Goal: Transaction & Acquisition: Purchase product/service

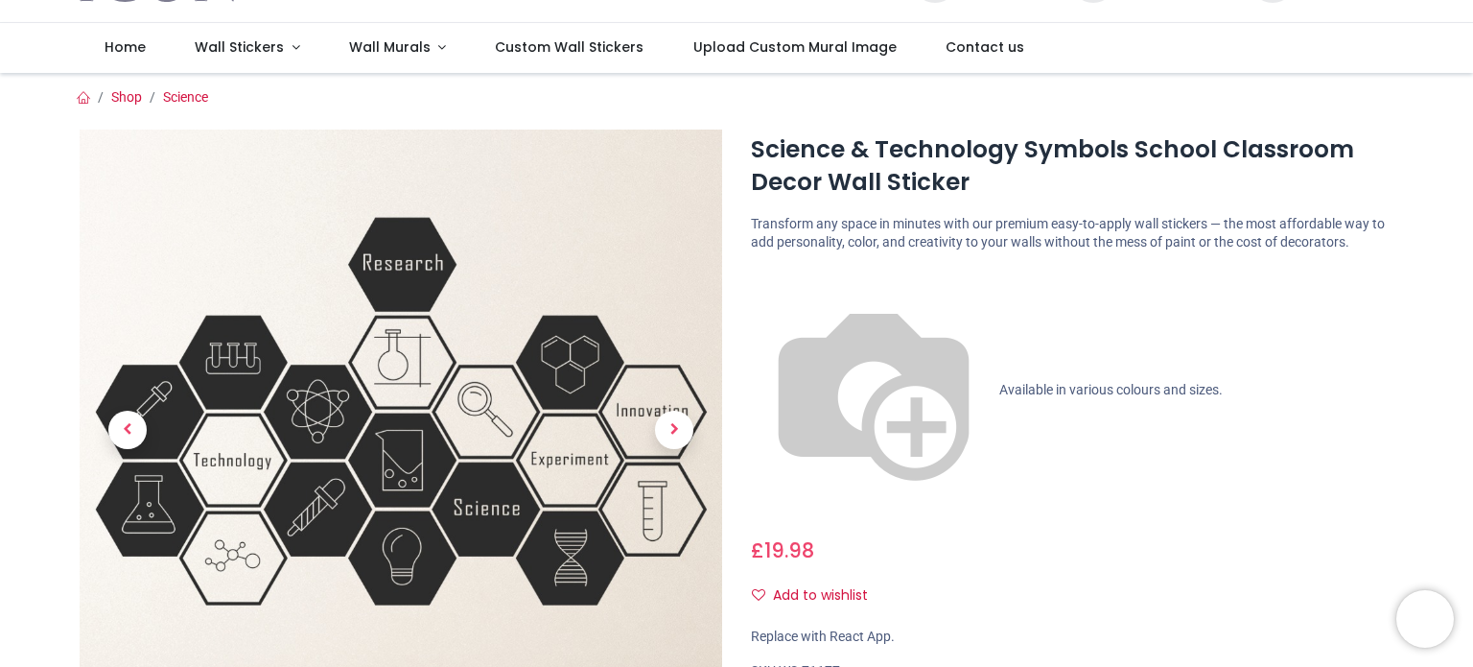
scroll to position [96, 0]
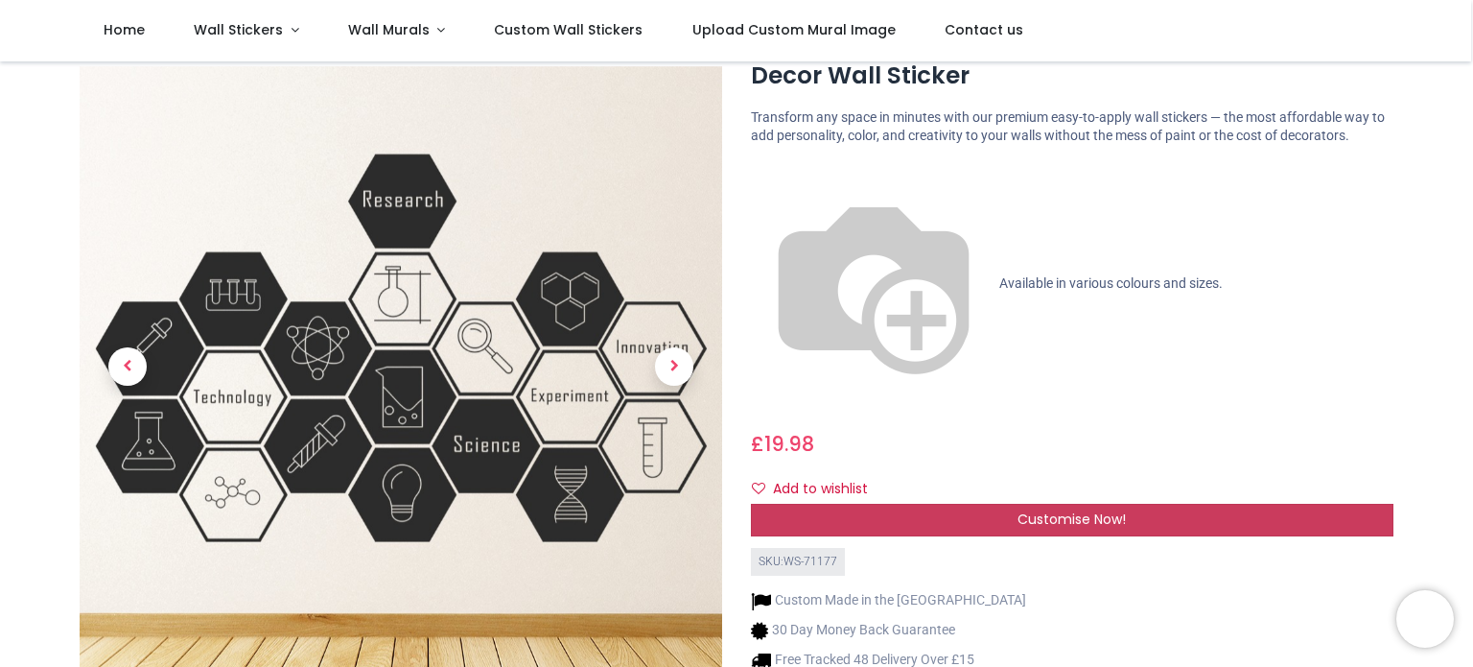
click at [897, 504] on div "Customise Now!" at bounding box center [1072, 520] width 643 height 33
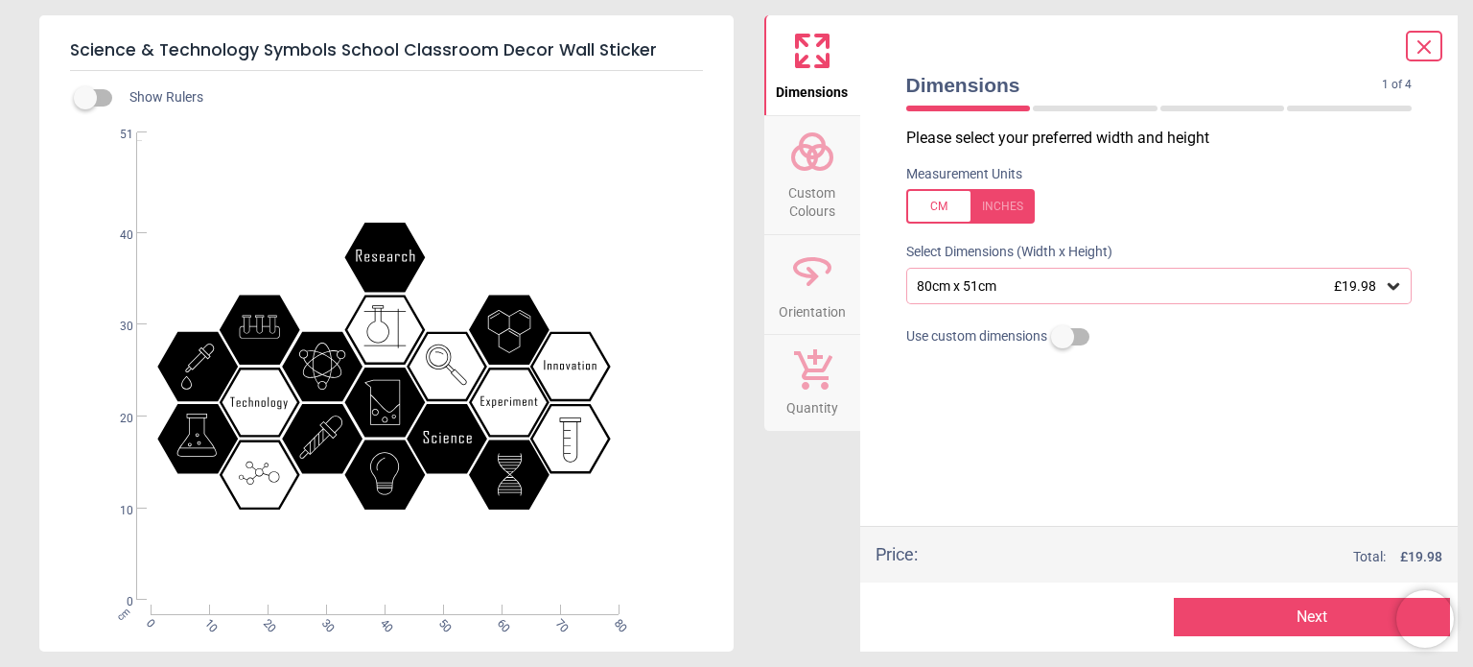
click at [383, 262] on div ".st0{fill:#010101;} Created with Snap null" at bounding box center [384, 366] width 691 height 468
click at [816, 175] on span "Custom Colours" at bounding box center [812, 198] width 92 height 47
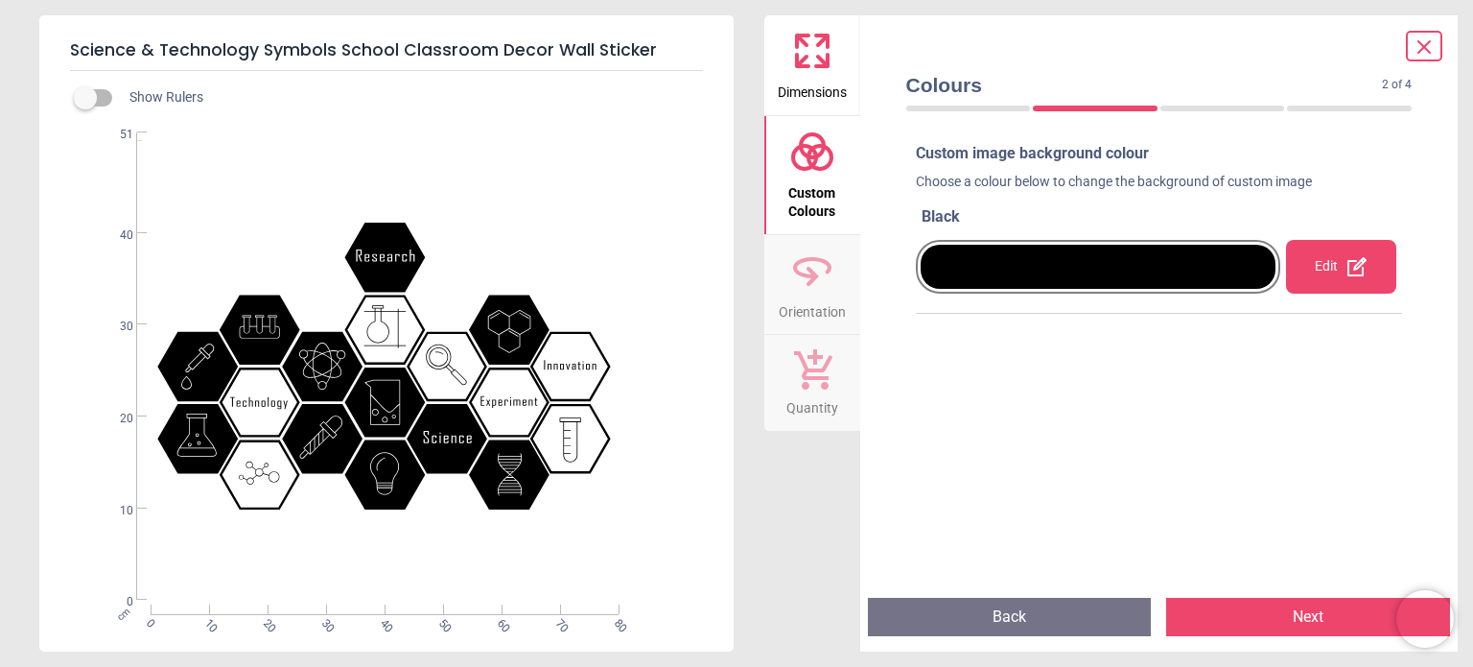
click at [945, 279] on div at bounding box center [1099, 267] width 356 height 44
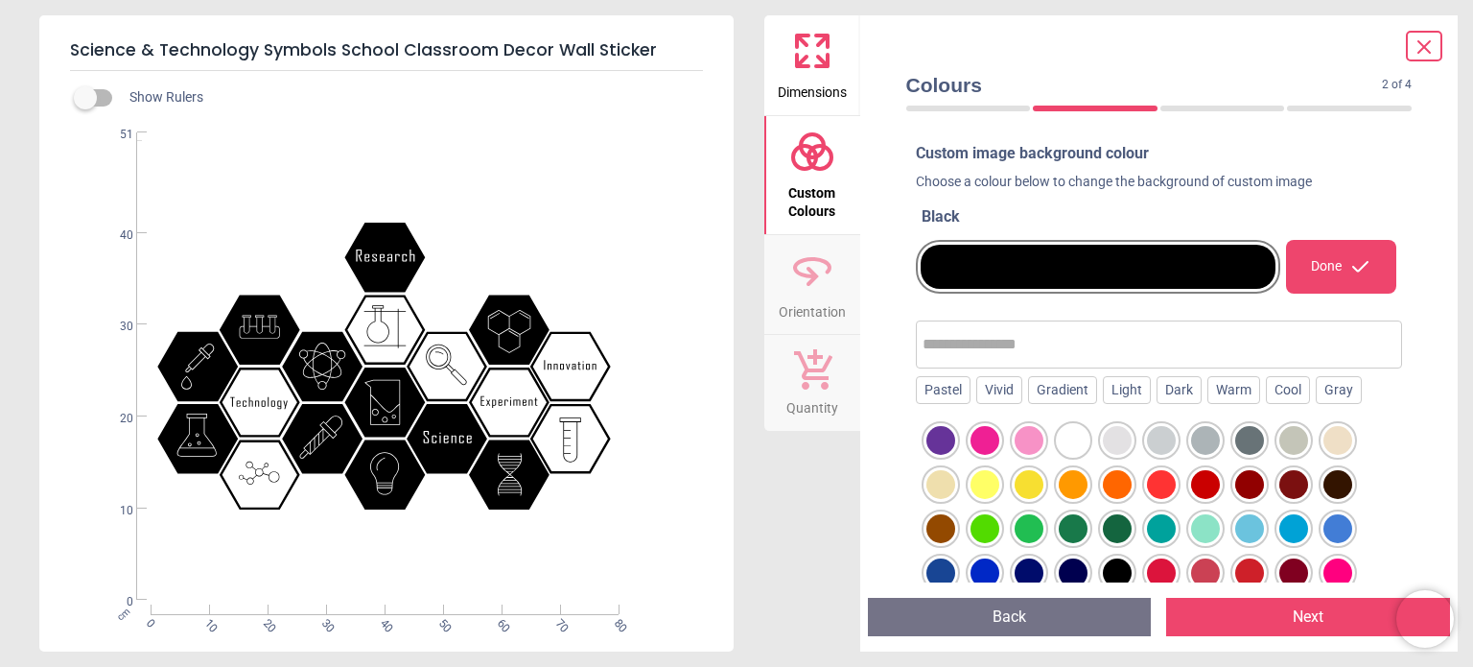
click at [982, 431] on div at bounding box center [985, 440] width 29 height 29
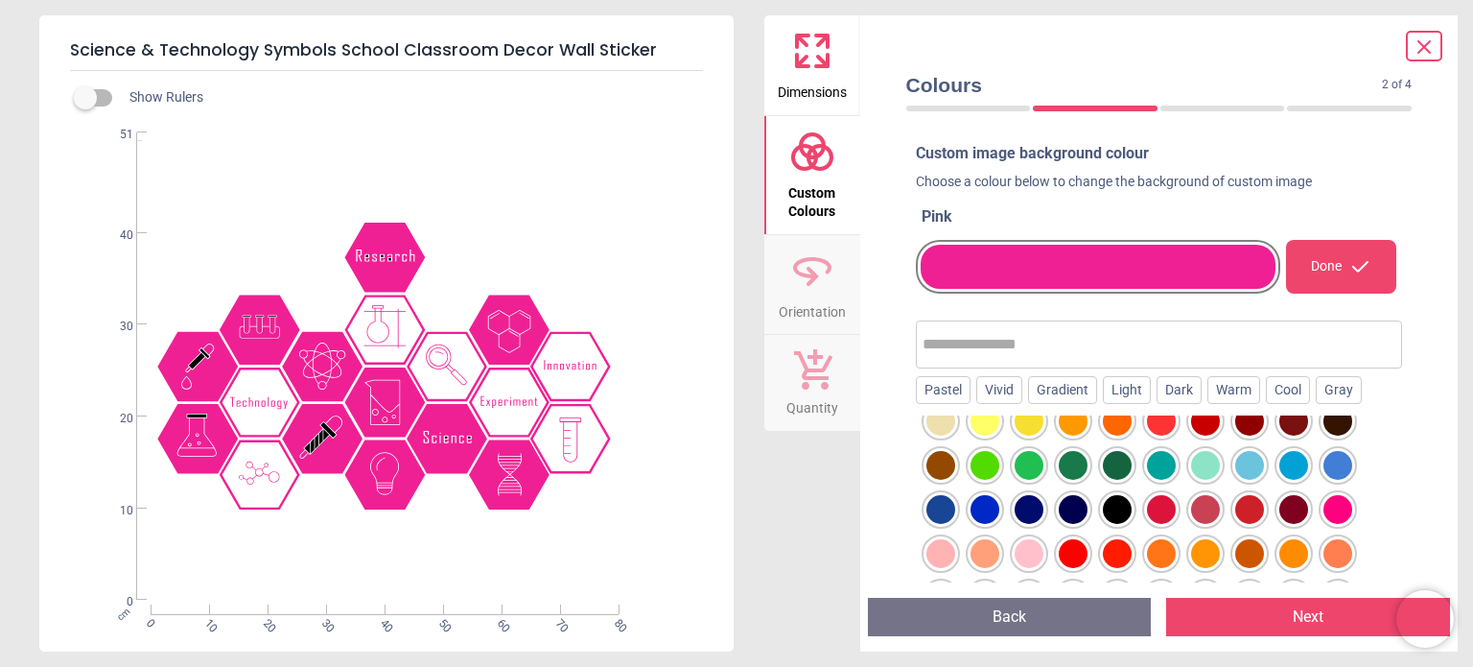
scroll to position [96, 0]
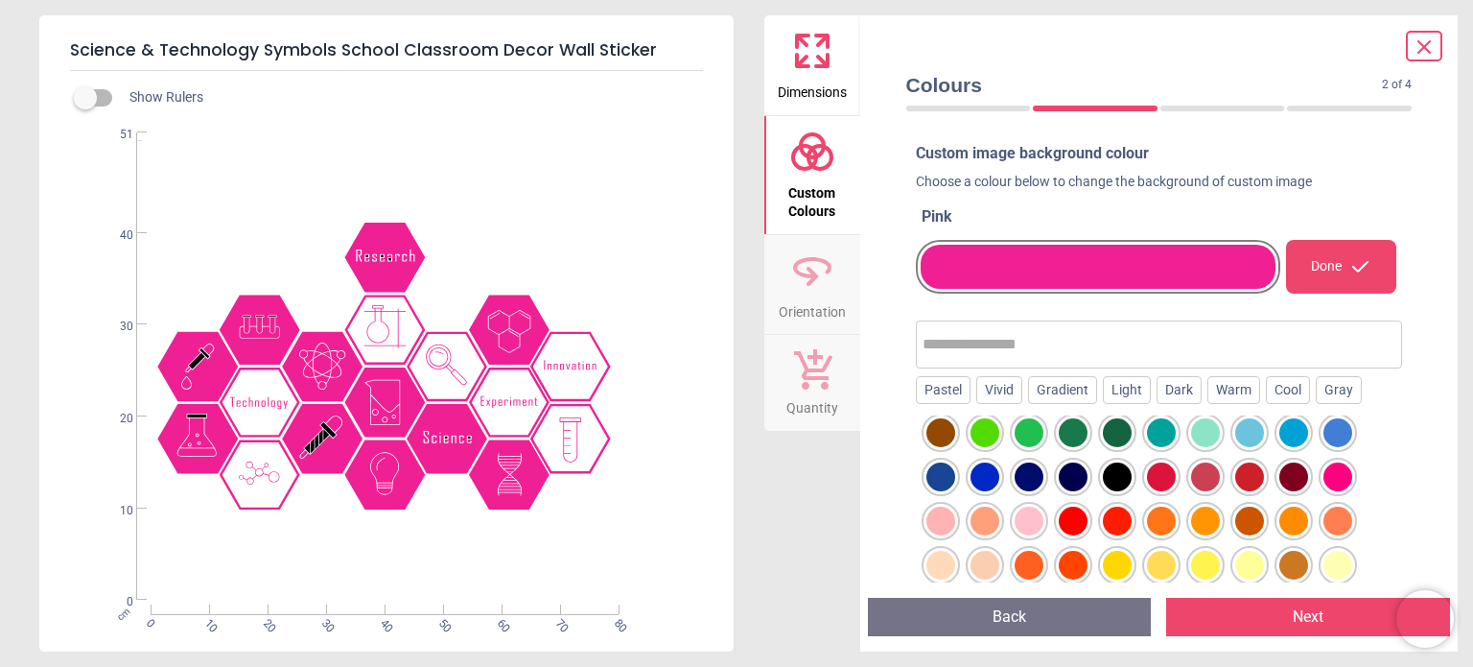
click at [982, 470] on div at bounding box center [985, 476] width 29 height 29
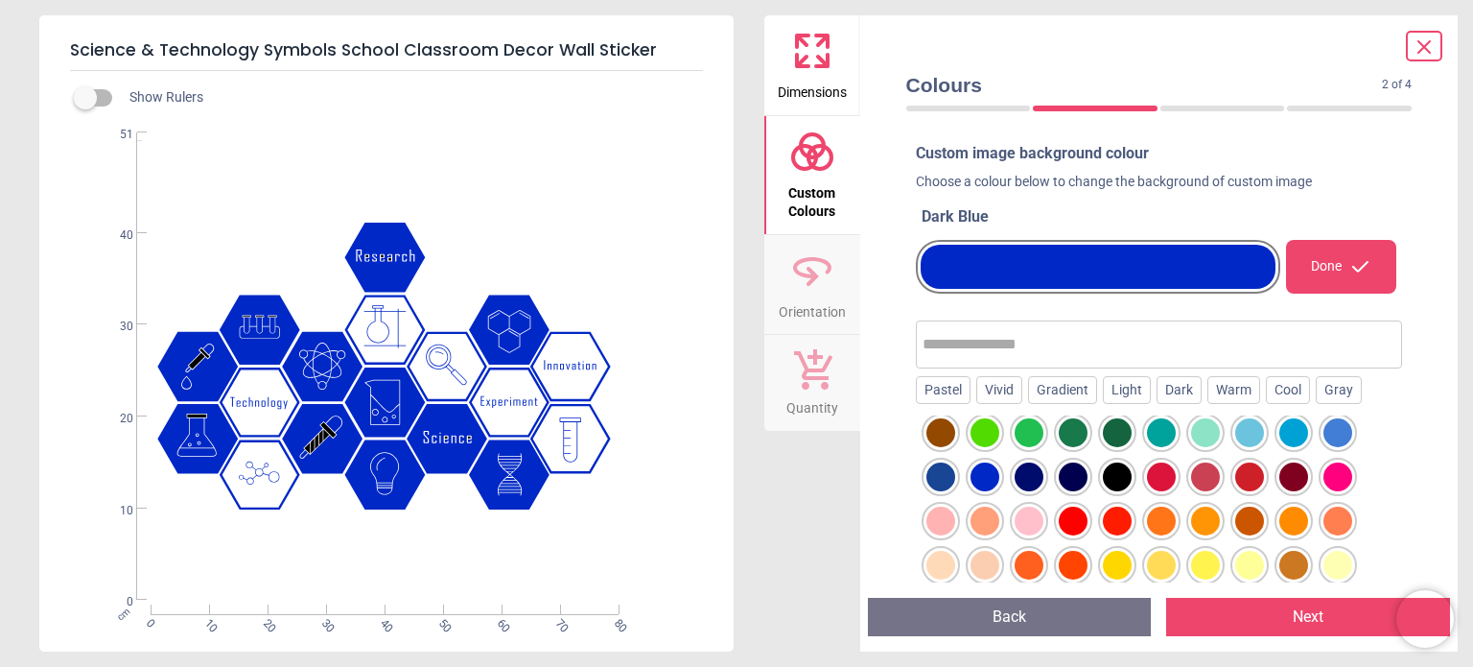
click at [833, 266] on icon at bounding box center [812, 270] width 46 height 46
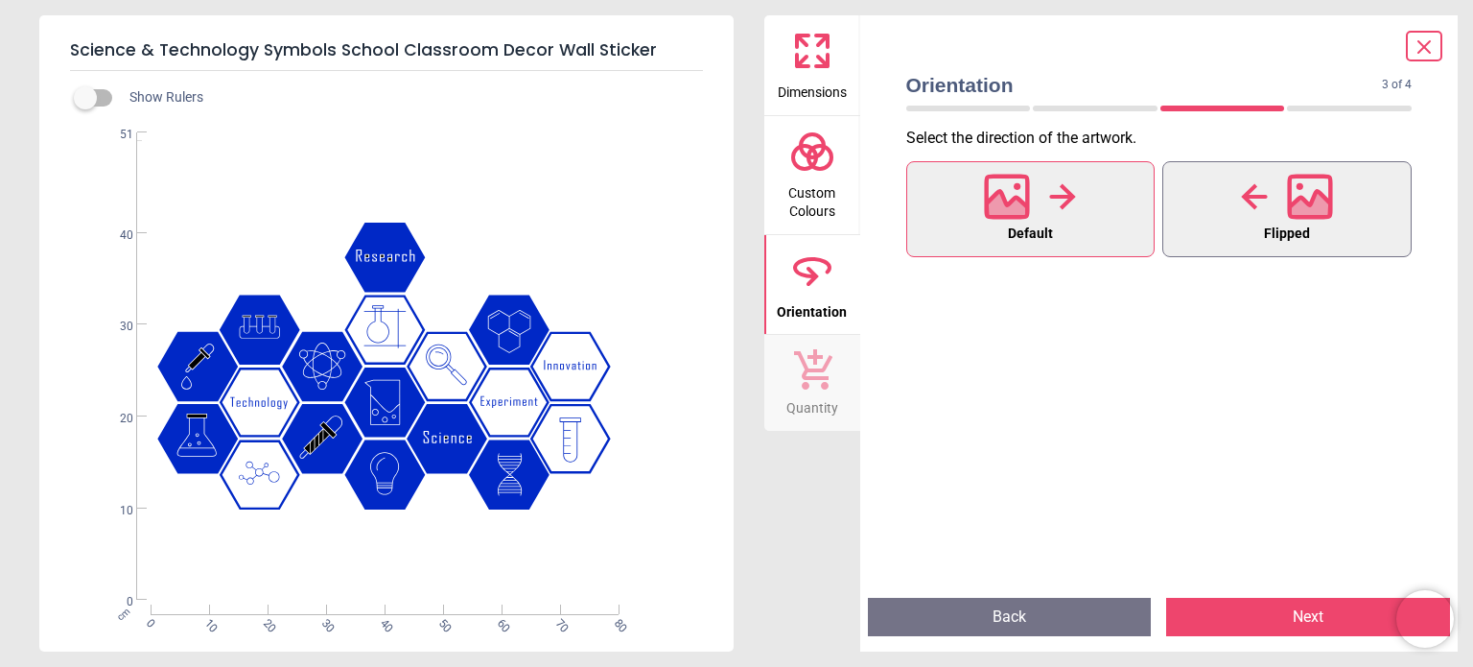
click at [1304, 242] on span "Flipped" at bounding box center [1287, 234] width 46 height 25
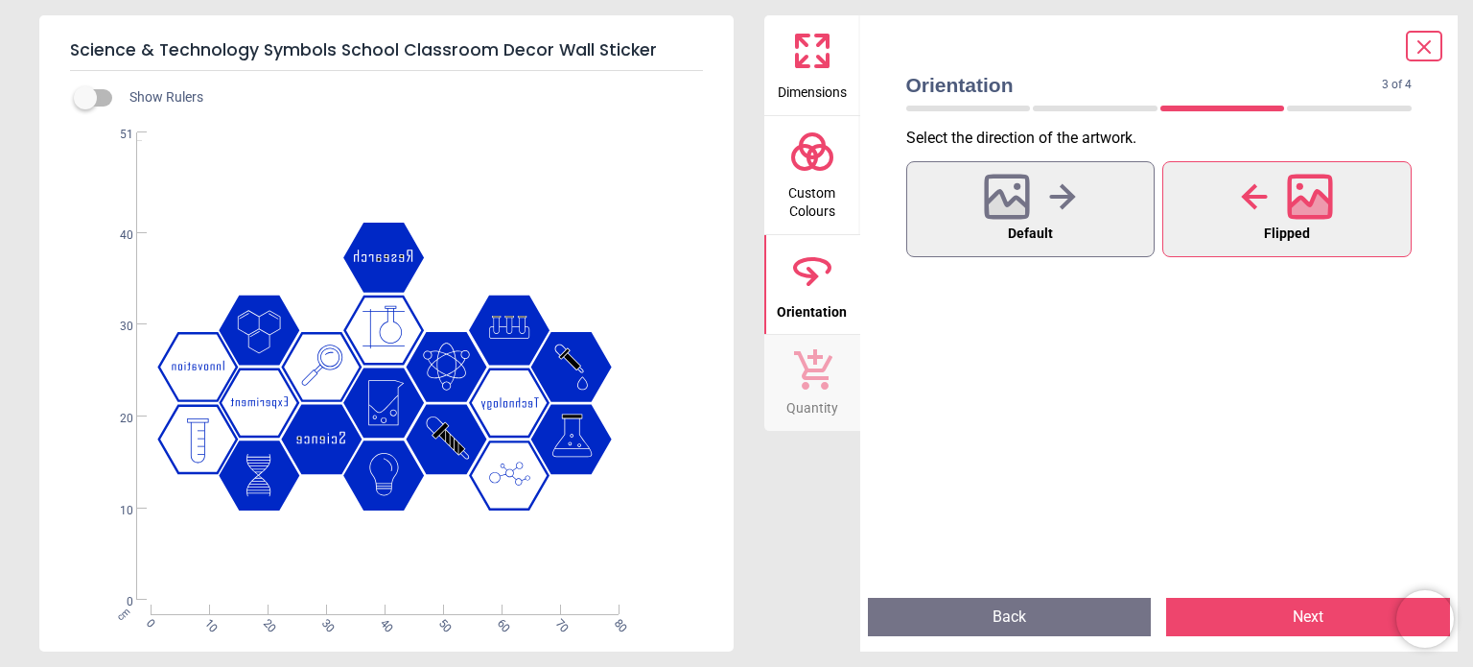
click at [1304, 242] on span "Flipped" at bounding box center [1287, 234] width 46 height 25
click at [1090, 230] on button "Default" at bounding box center [1030, 209] width 249 height 96
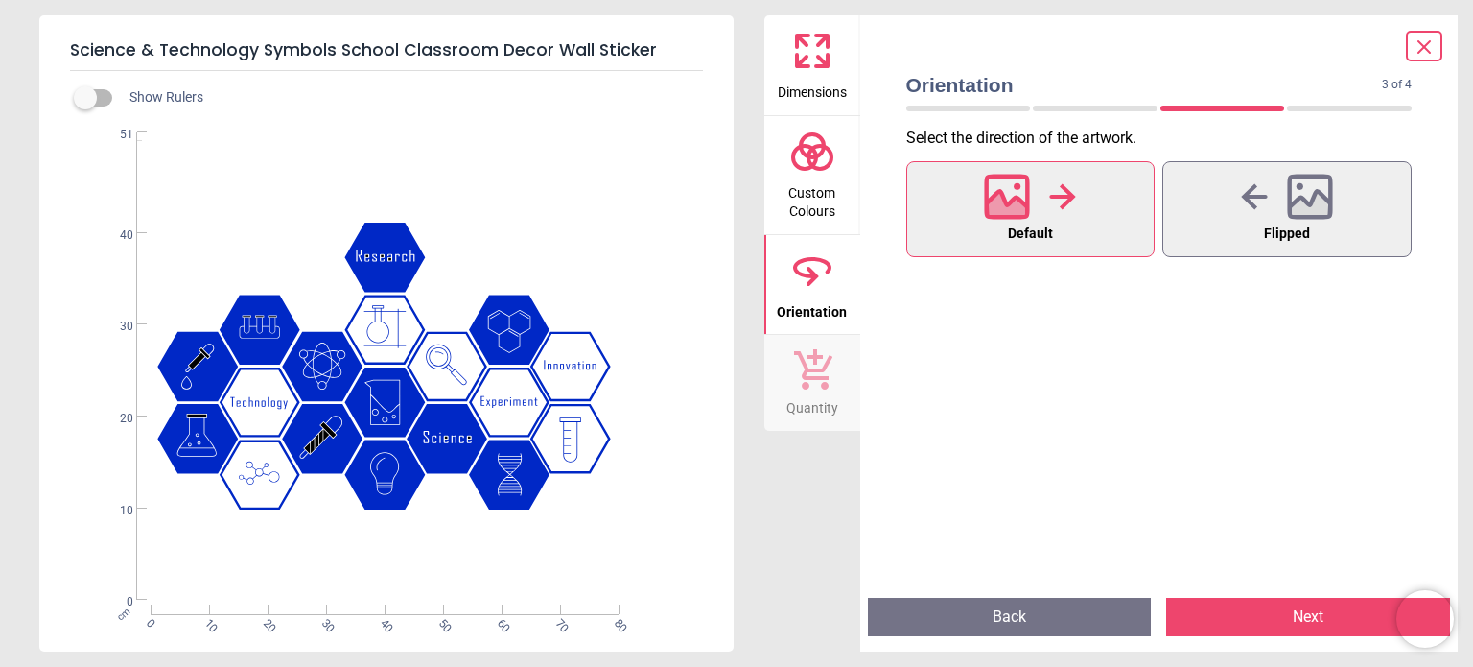
click at [766, 164] on button "Custom Colours" at bounding box center [813, 175] width 96 height 118
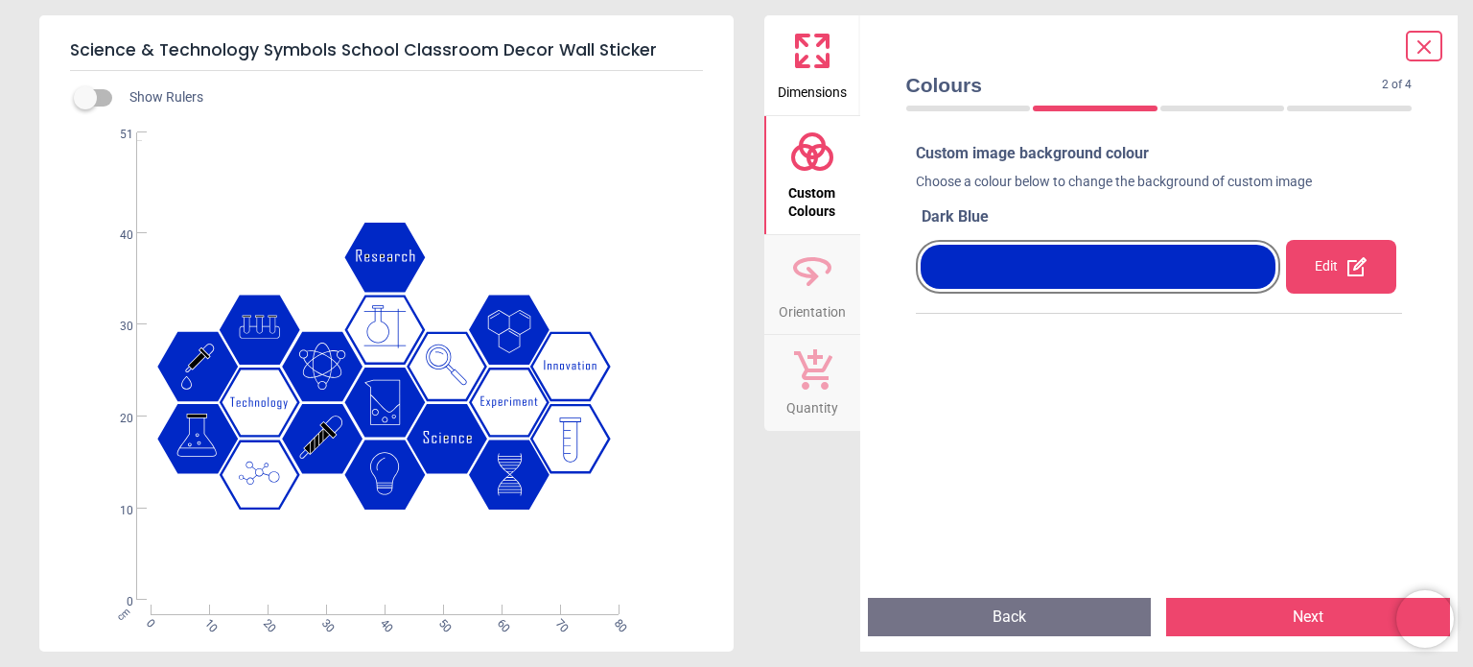
click at [813, 103] on button "Dimensions" at bounding box center [813, 65] width 96 height 100
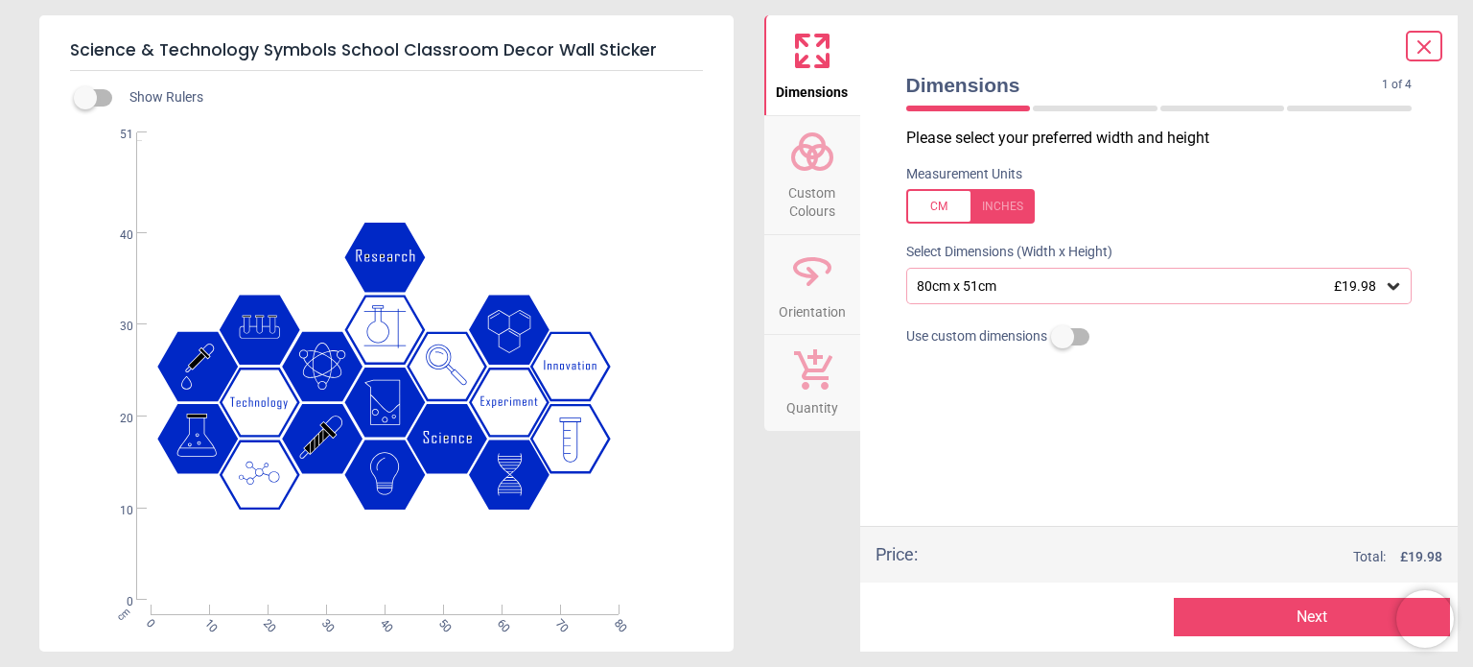
click at [1028, 284] on div "80cm x 51cm £19.98" at bounding box center [1150, 286] width 470 height 16
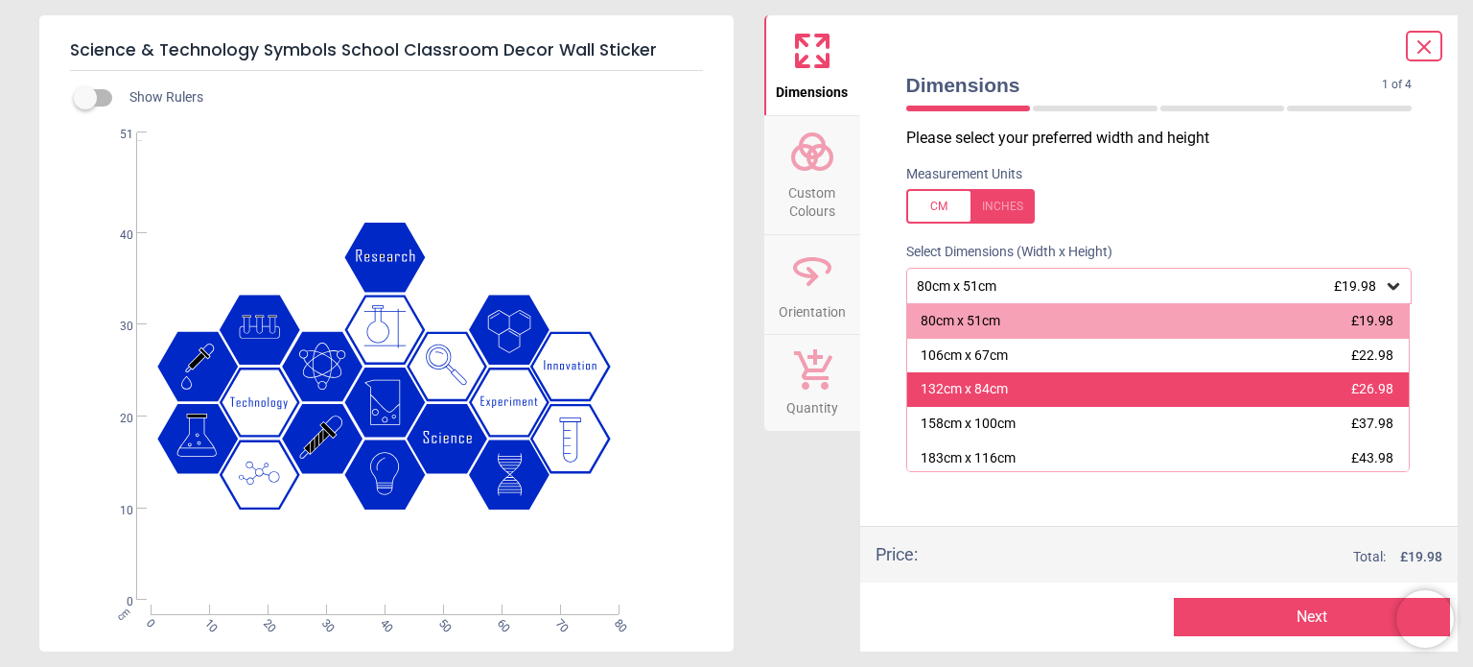
click at [1034, 383] on div "132cm x 84cm £26.98" at bounding box center [1158, 389] width 503 height 35
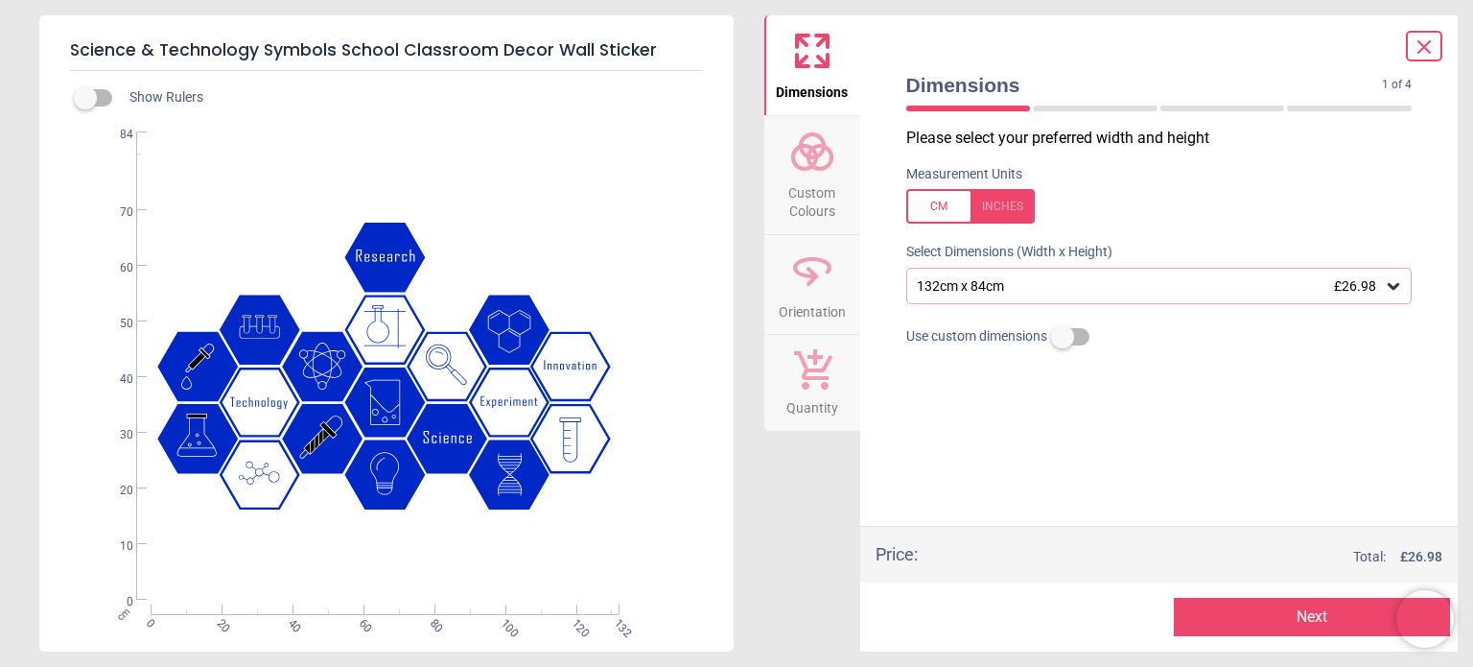
click at [1418, 49] on icon at bounding box center [1424, 46] width 23 height 23
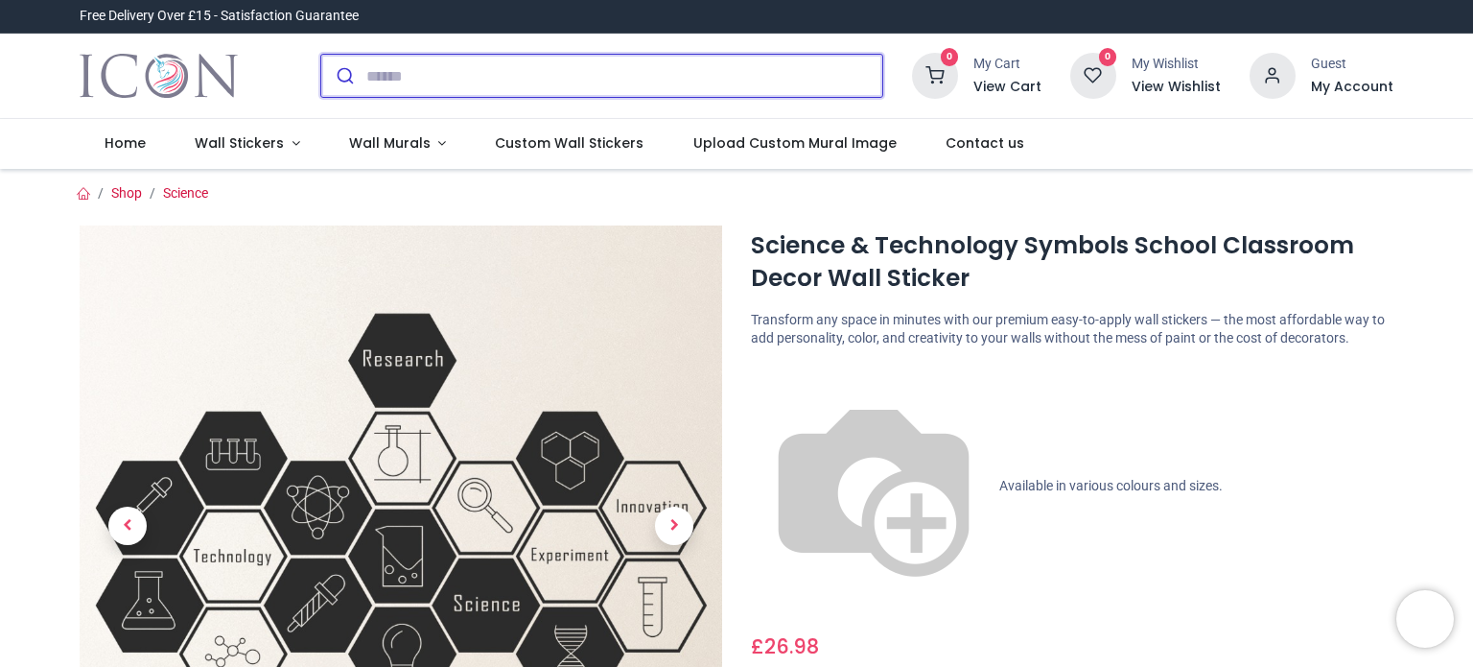
click at [394, 87] on input "search" at bounding box center [624, 76] width 516 height 42
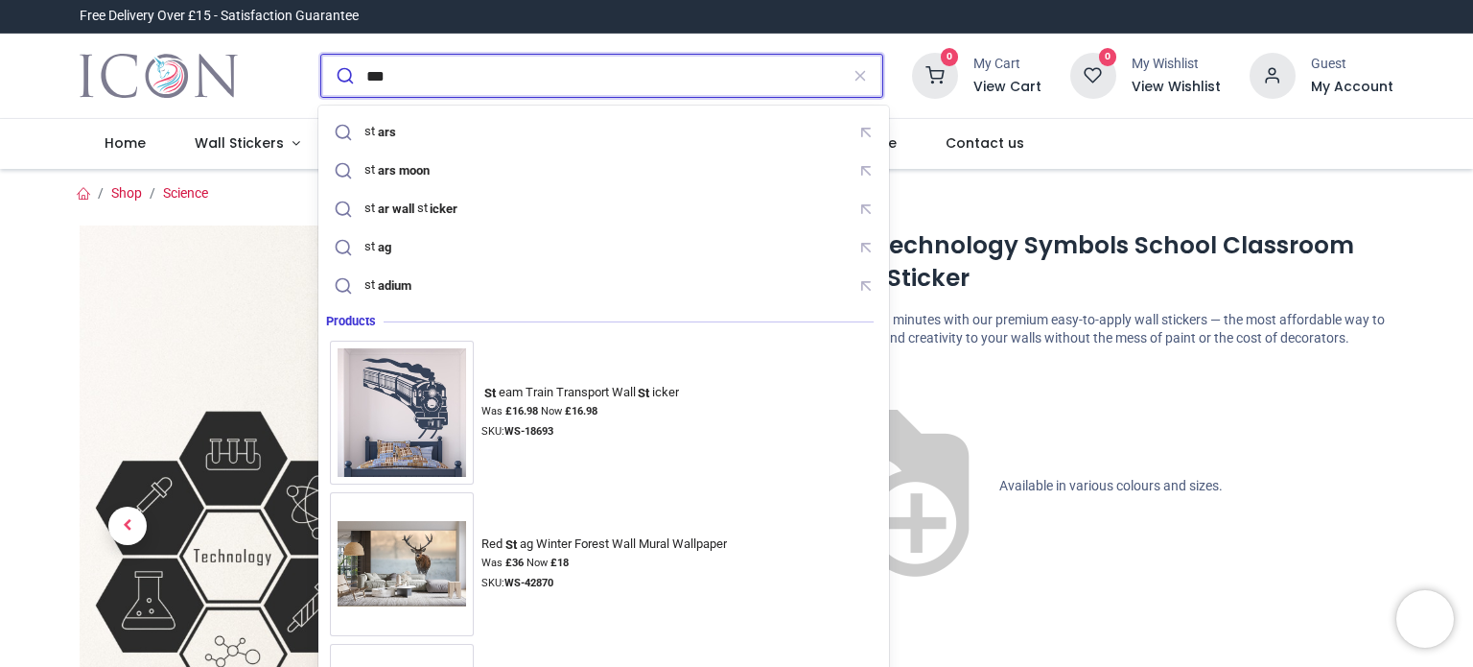
type input "****"
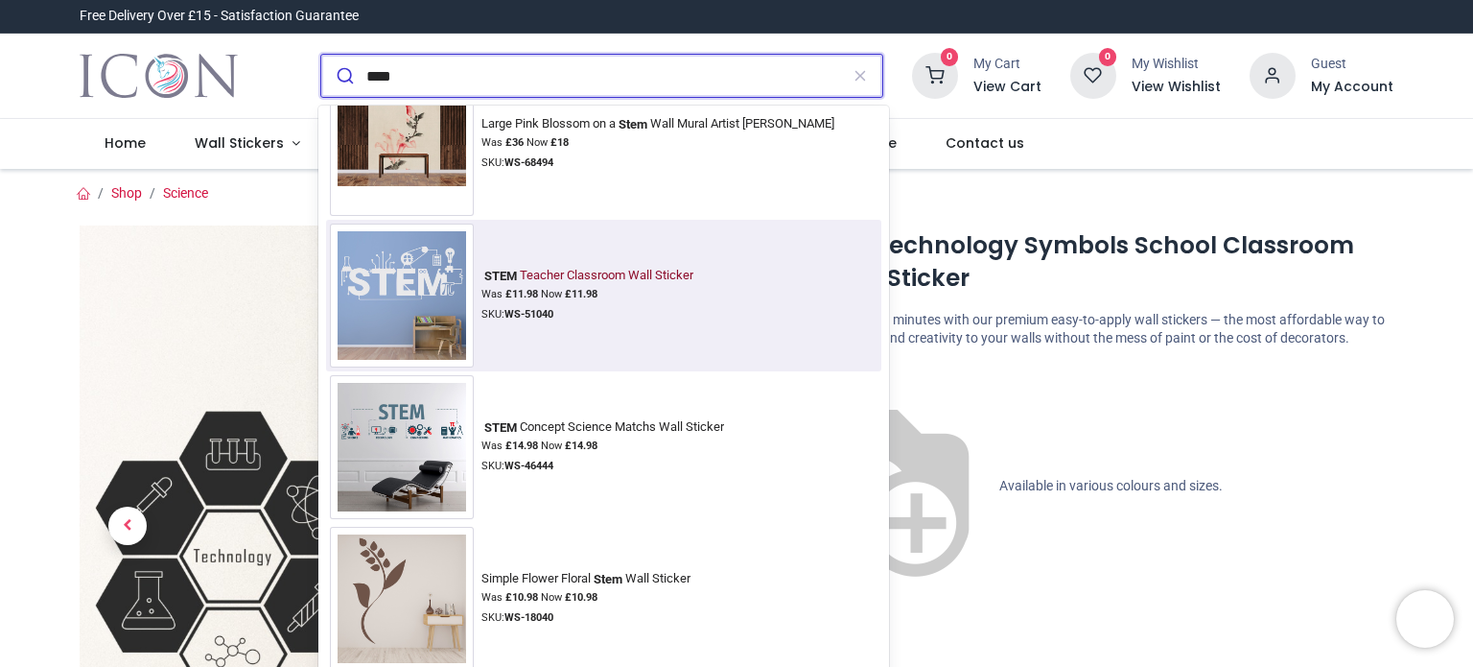
scroll to position [192, 0]
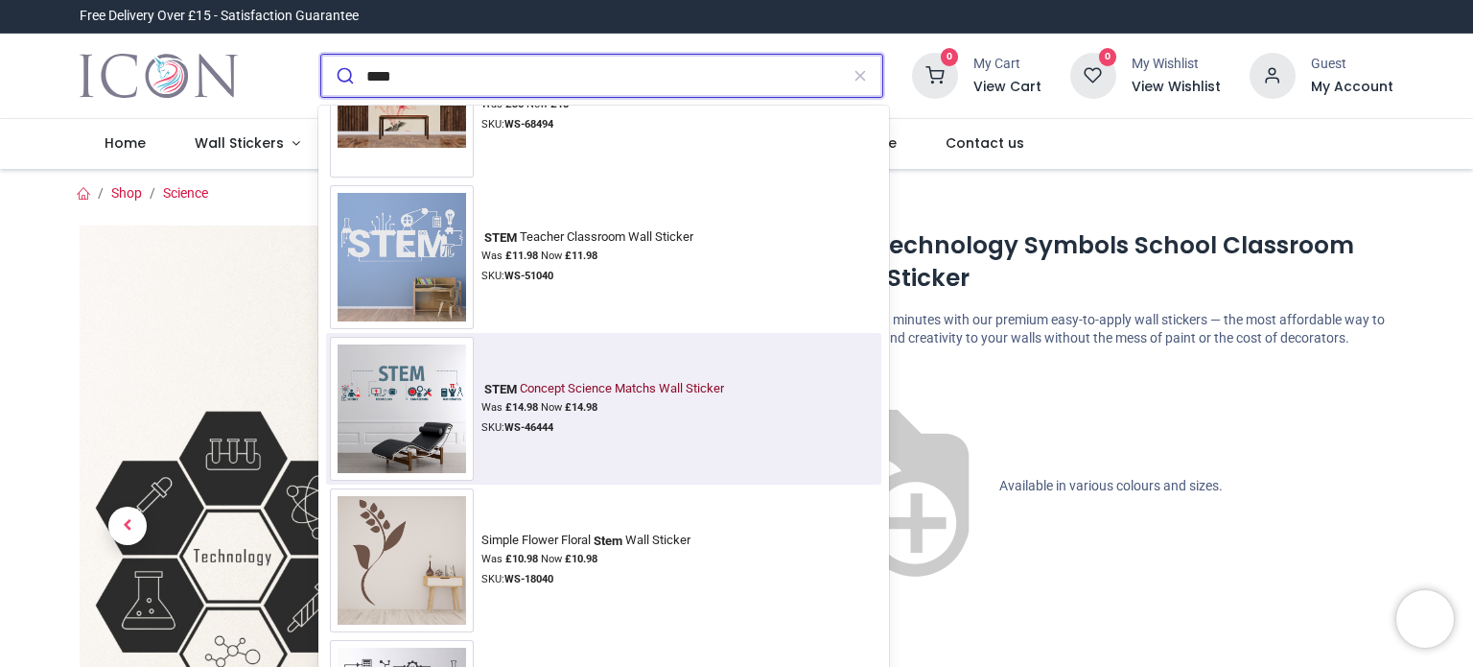
click at [454, 376] on img at bounding box center [402, 409] width 144 height 144
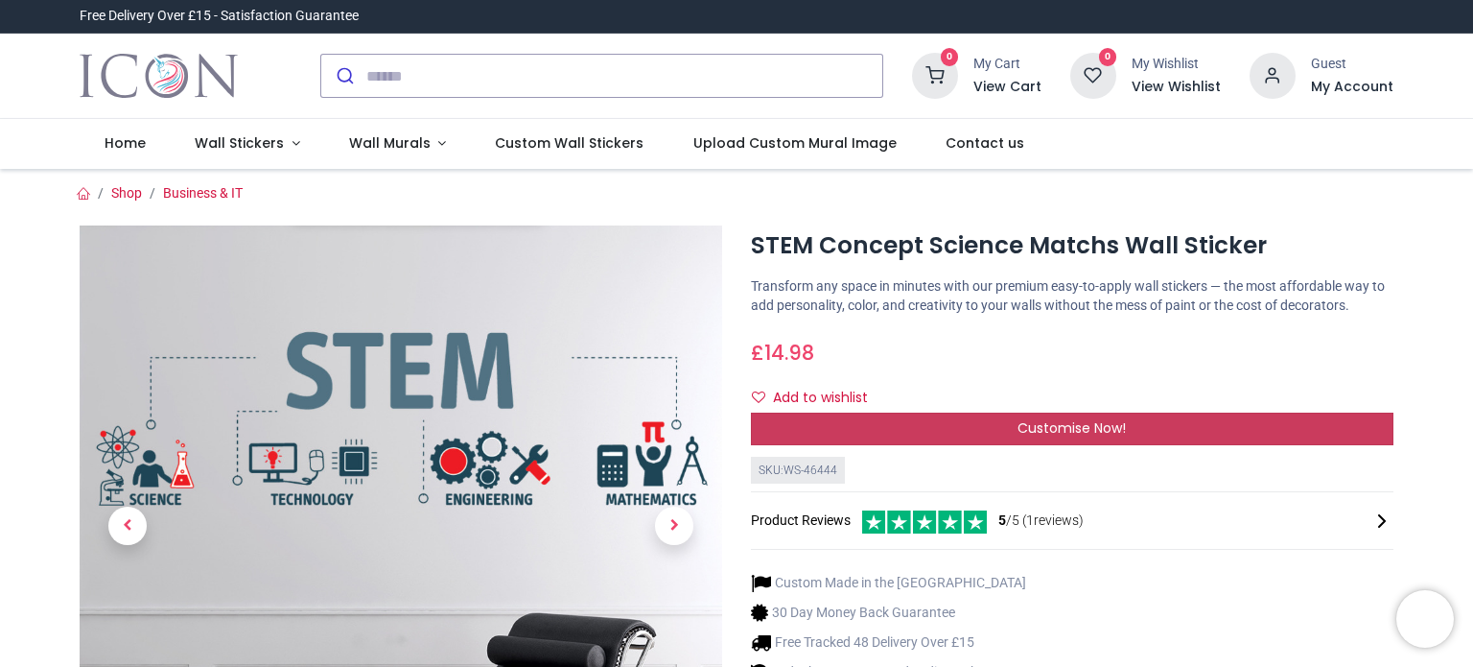
click at [943, 432] on div "Customise Now!" at bounding box center [1072, 428] width 643 height 33
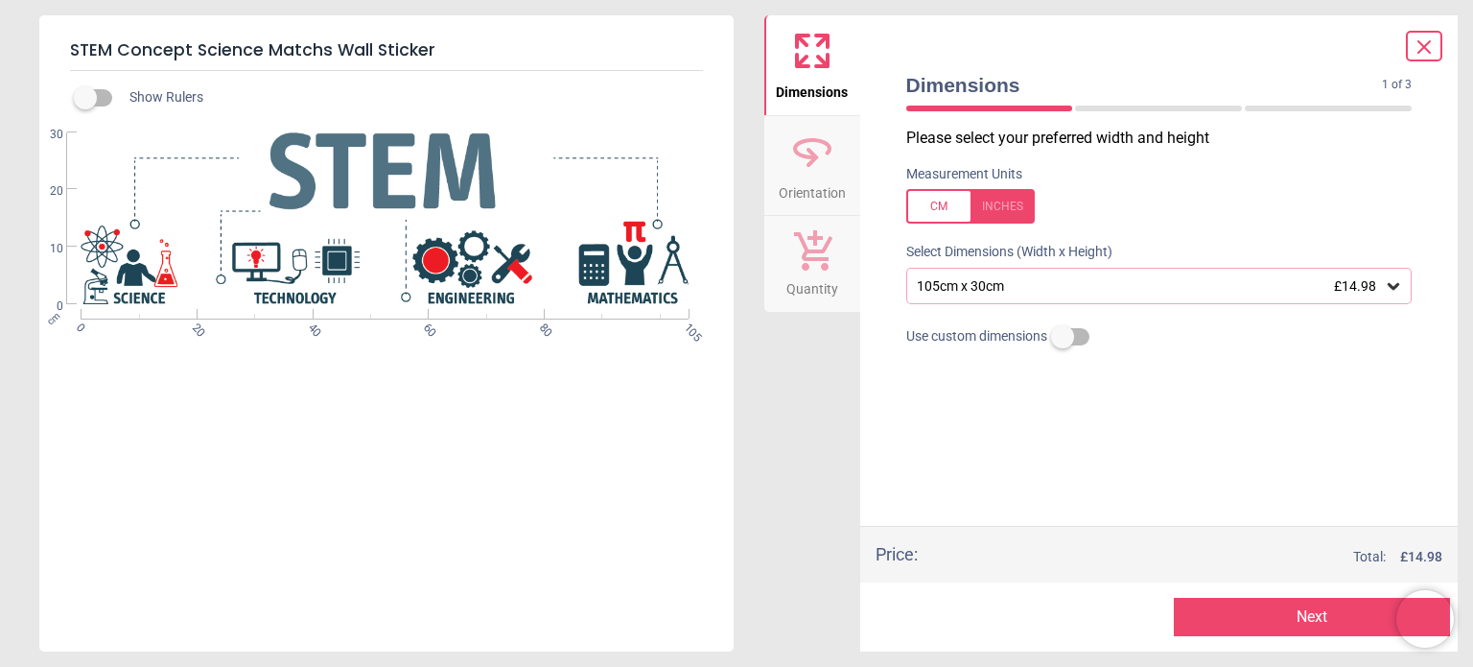
click at [971, 280] on div "105cm x 30cm £14.98" at bounding box center [1150, 286] width 470 height 16
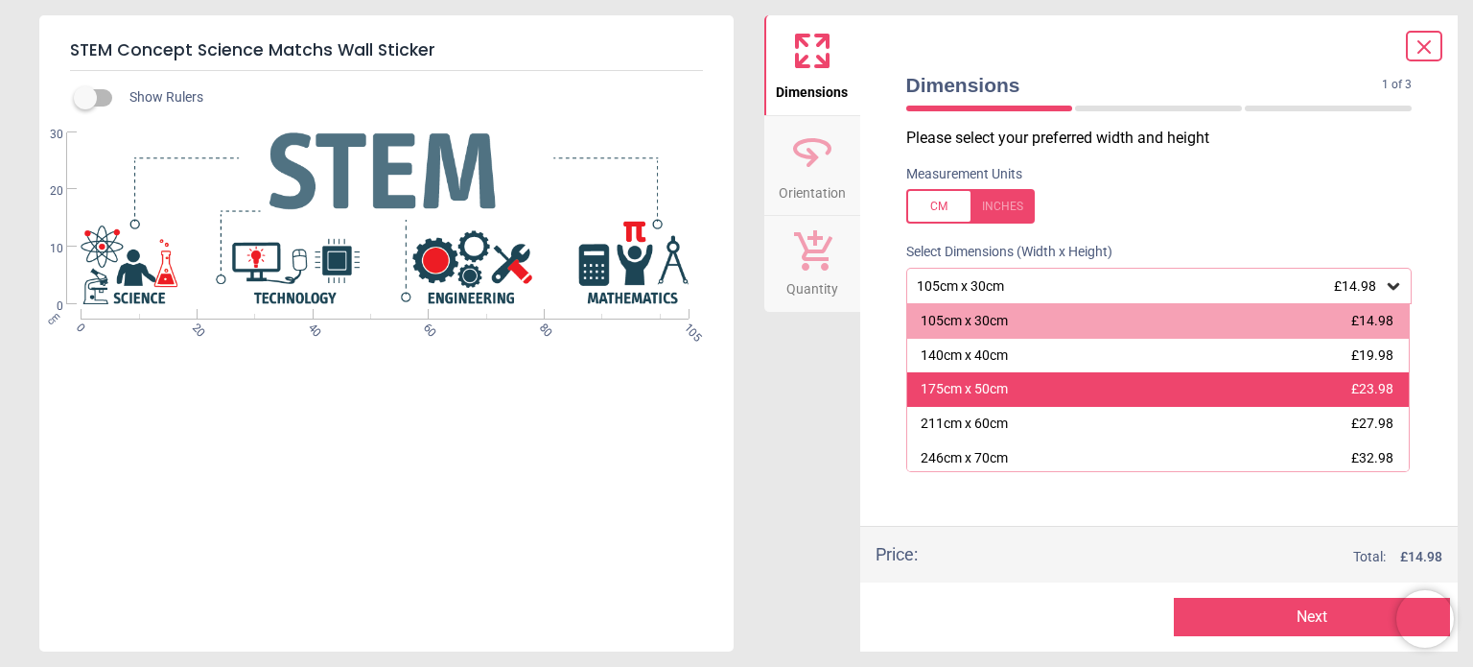
click at [974, 387] on div "175cm x 50cm" at bounding box center [964, 389] width 87 height 19
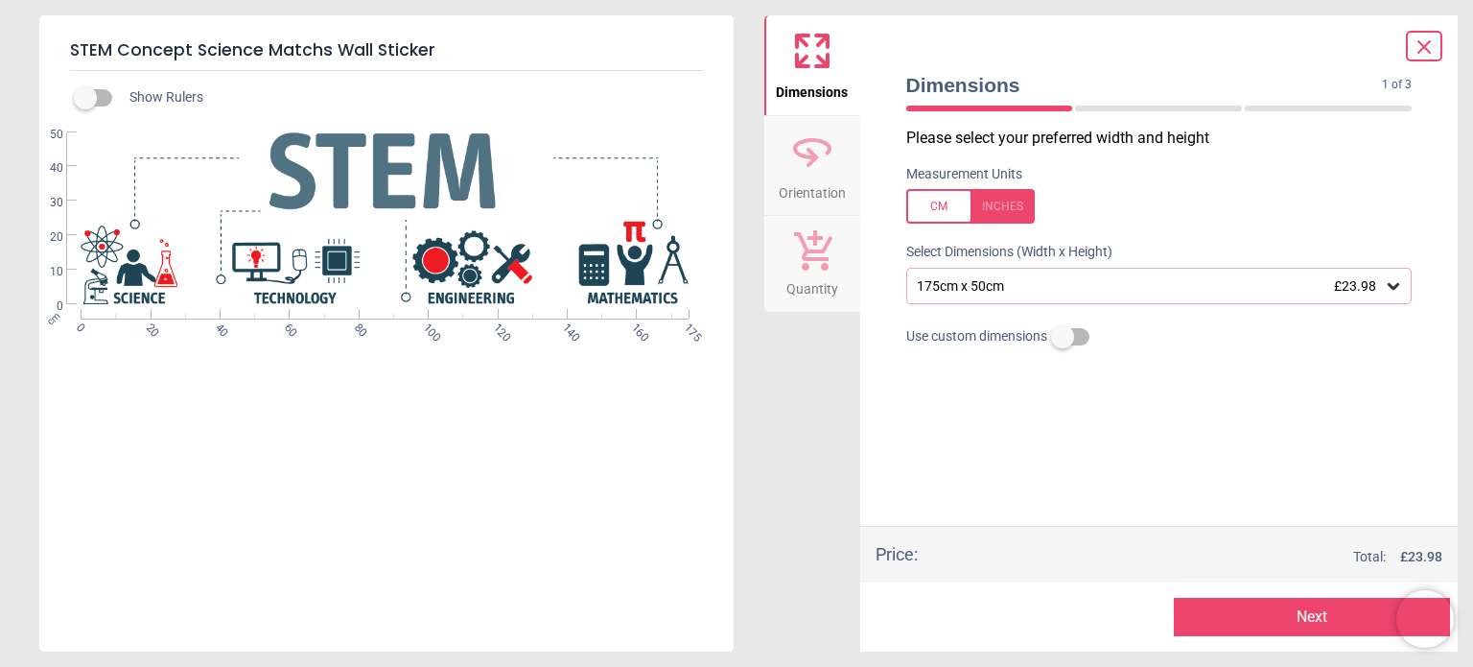
click at [1124, 277] on div "175cm x 50cm £23.98" at bounding box center [1159, 286] width 506 height 36
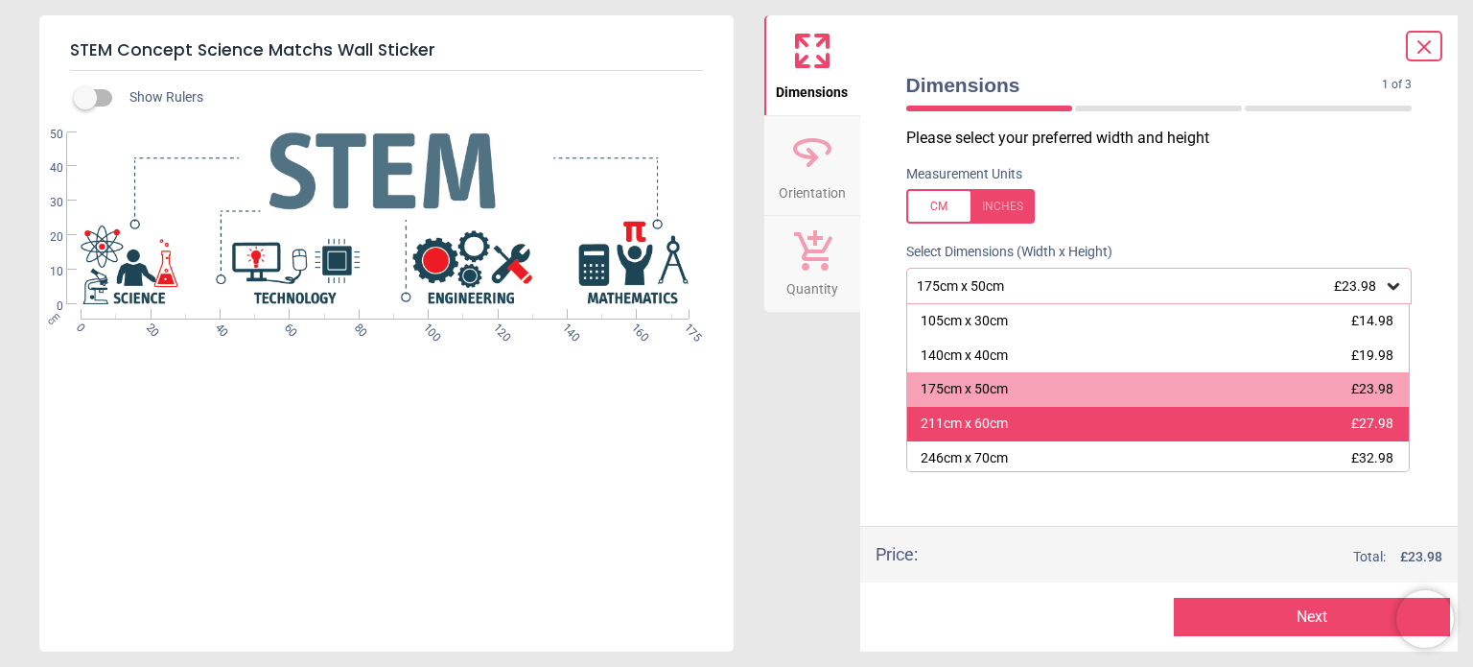
scroll to position [140, 0]
